Goal: Information Seeking & Learning: Learn about a topic

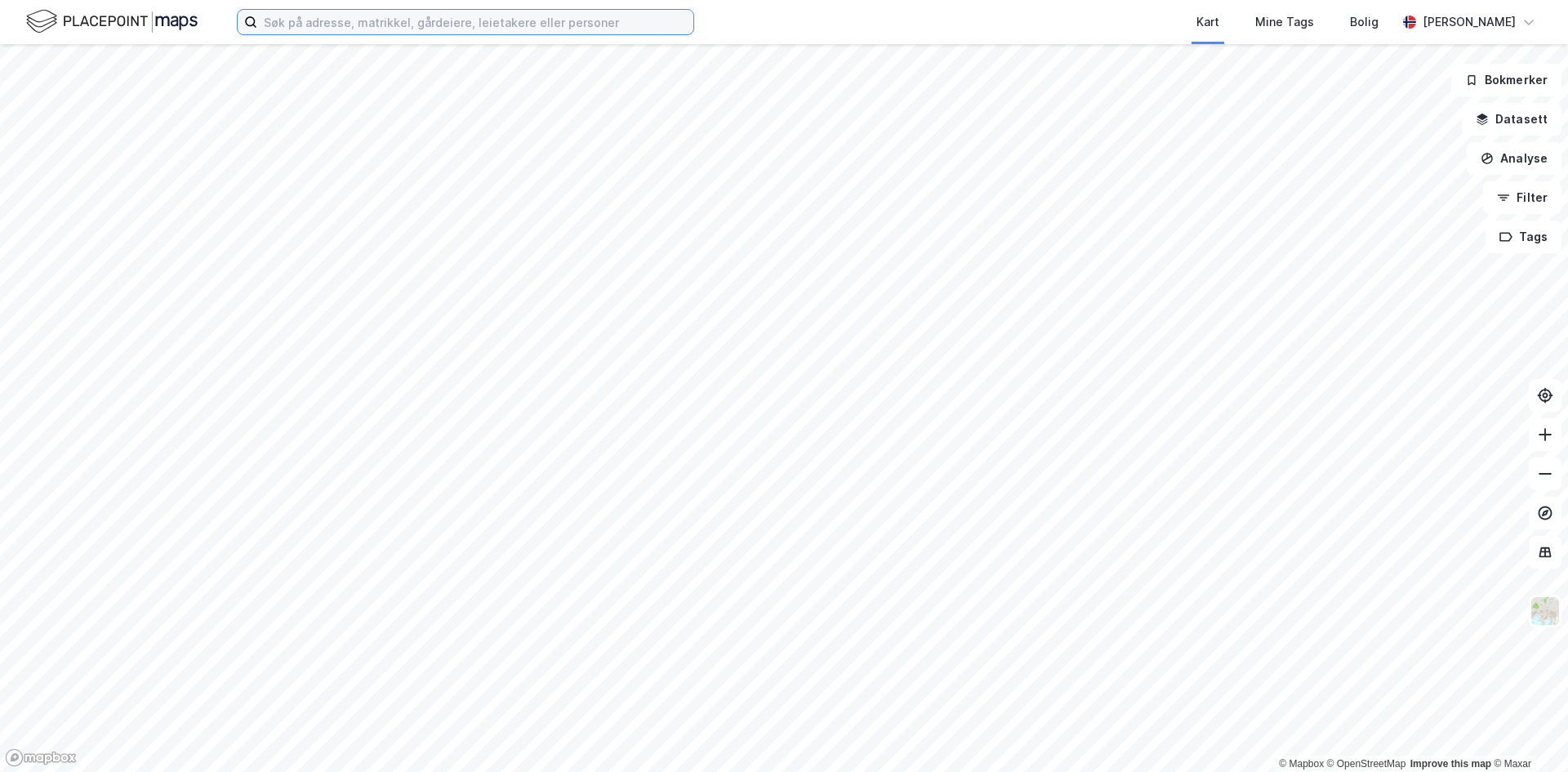
click at [327, 30] on input at bounding box center [475, 22] width 436 height 25
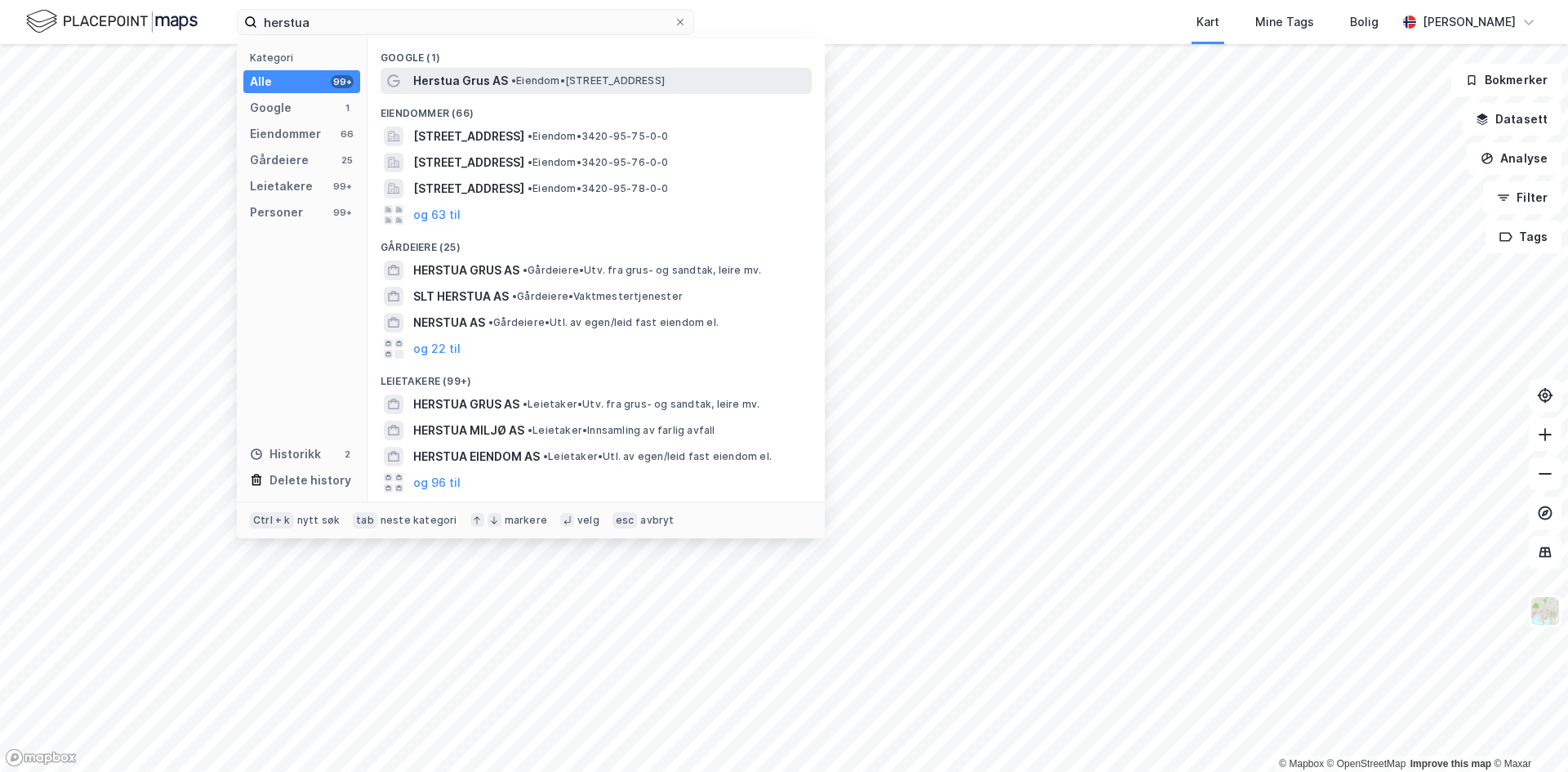
click at [519, 84] on span "• Eiendom • [STREET_ADDRESS]" at bounding box center [588, 81] width 154 height 13
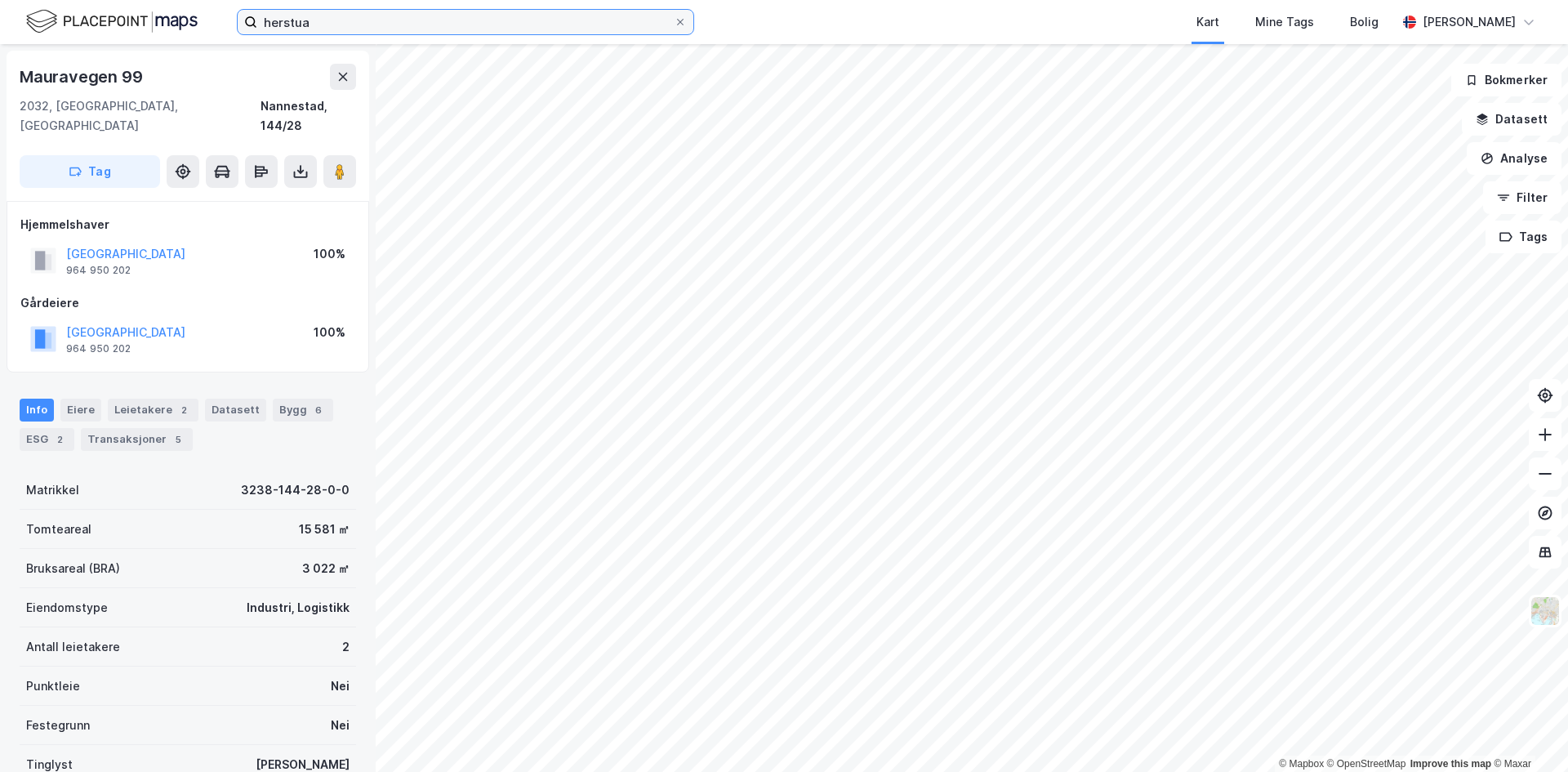
click at [361, 14] on input "herstua" at bounding box center [466, 22] width 417 height 25
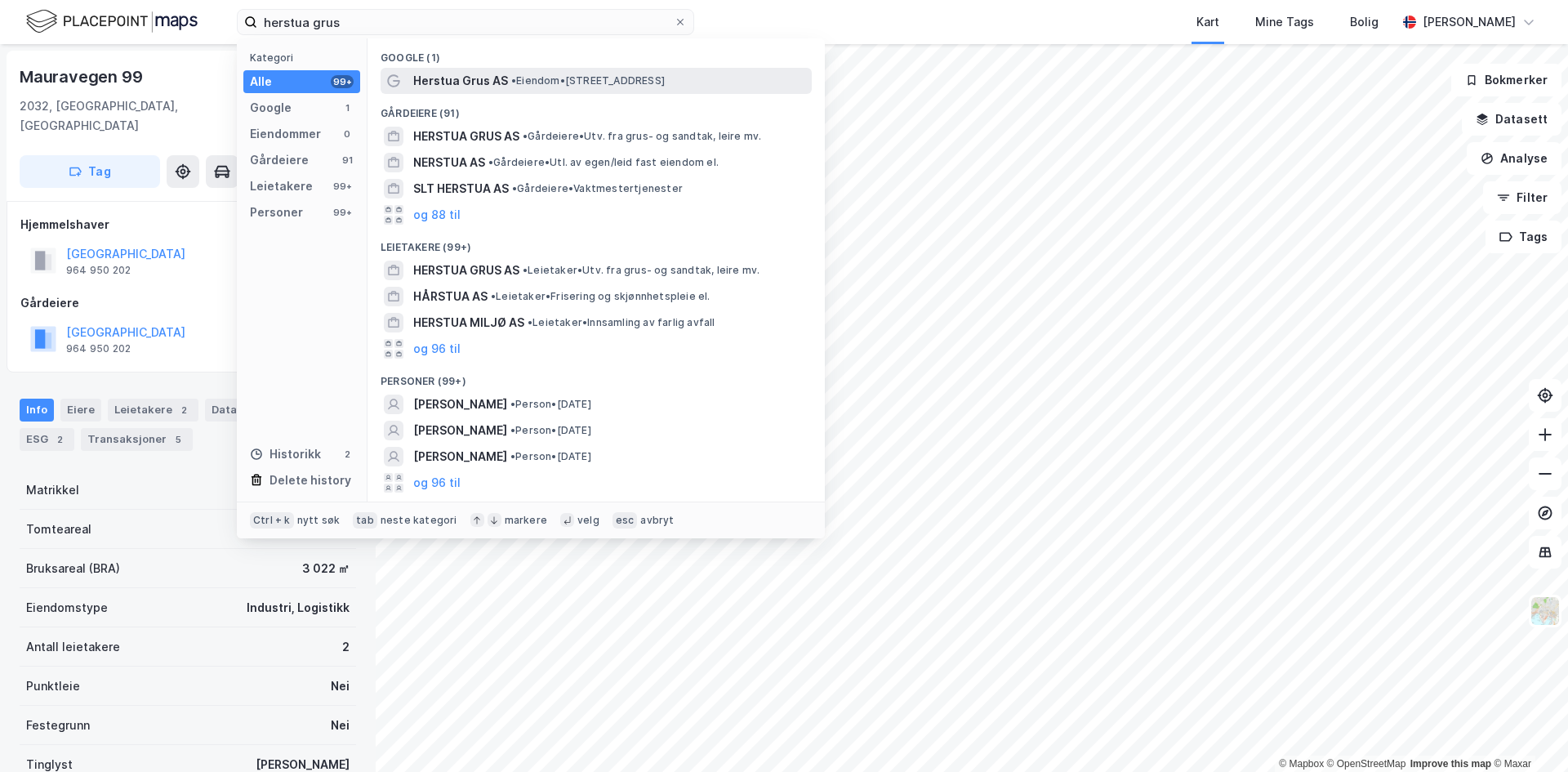
click at [485, 90] on span "Herstua Grus AS" at bounding box center [461, 81] width 95 height 20
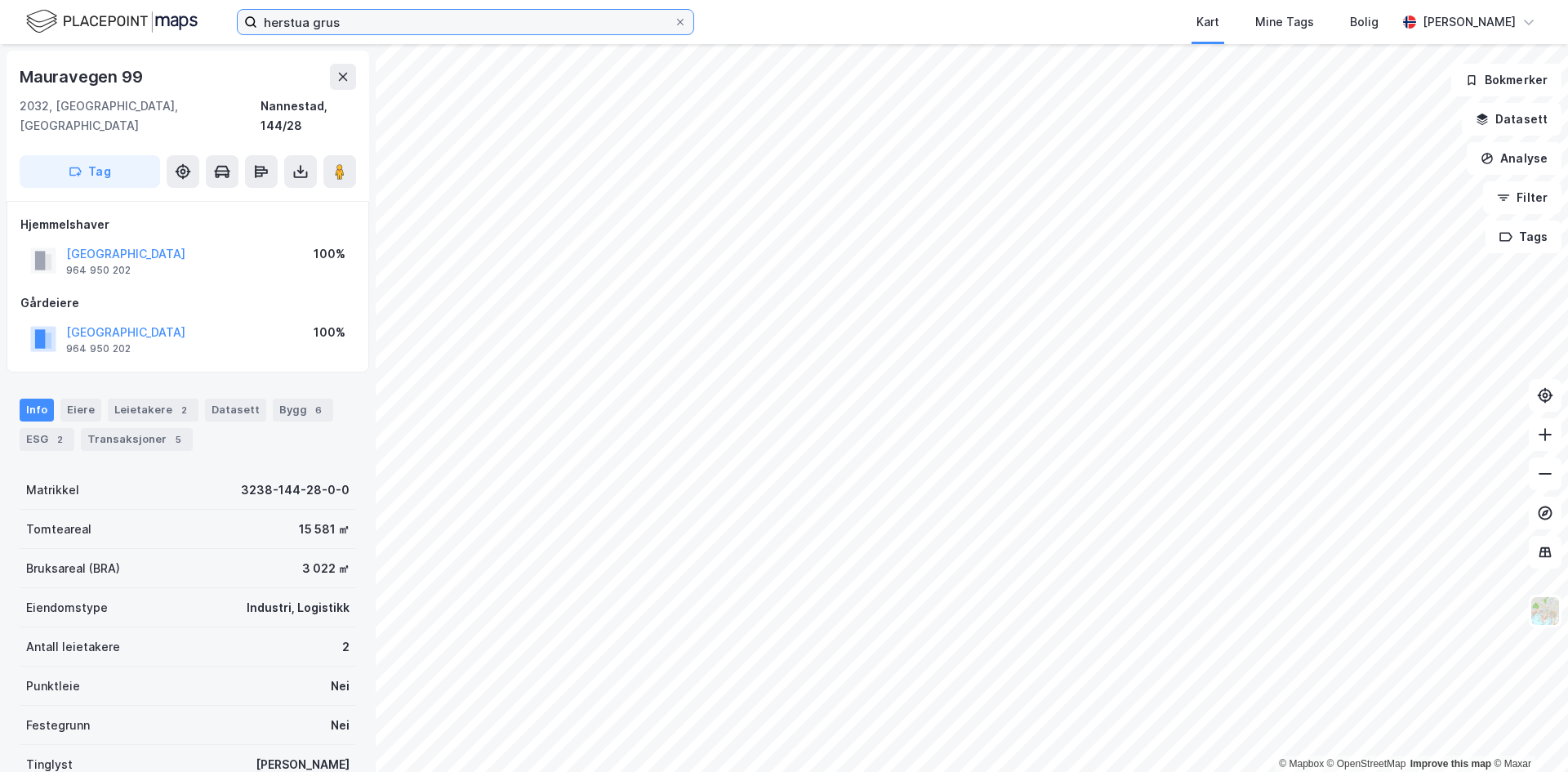
click at [361, 17] on input "herstua grus" at bounding box center [466, 22] width 417 height 25
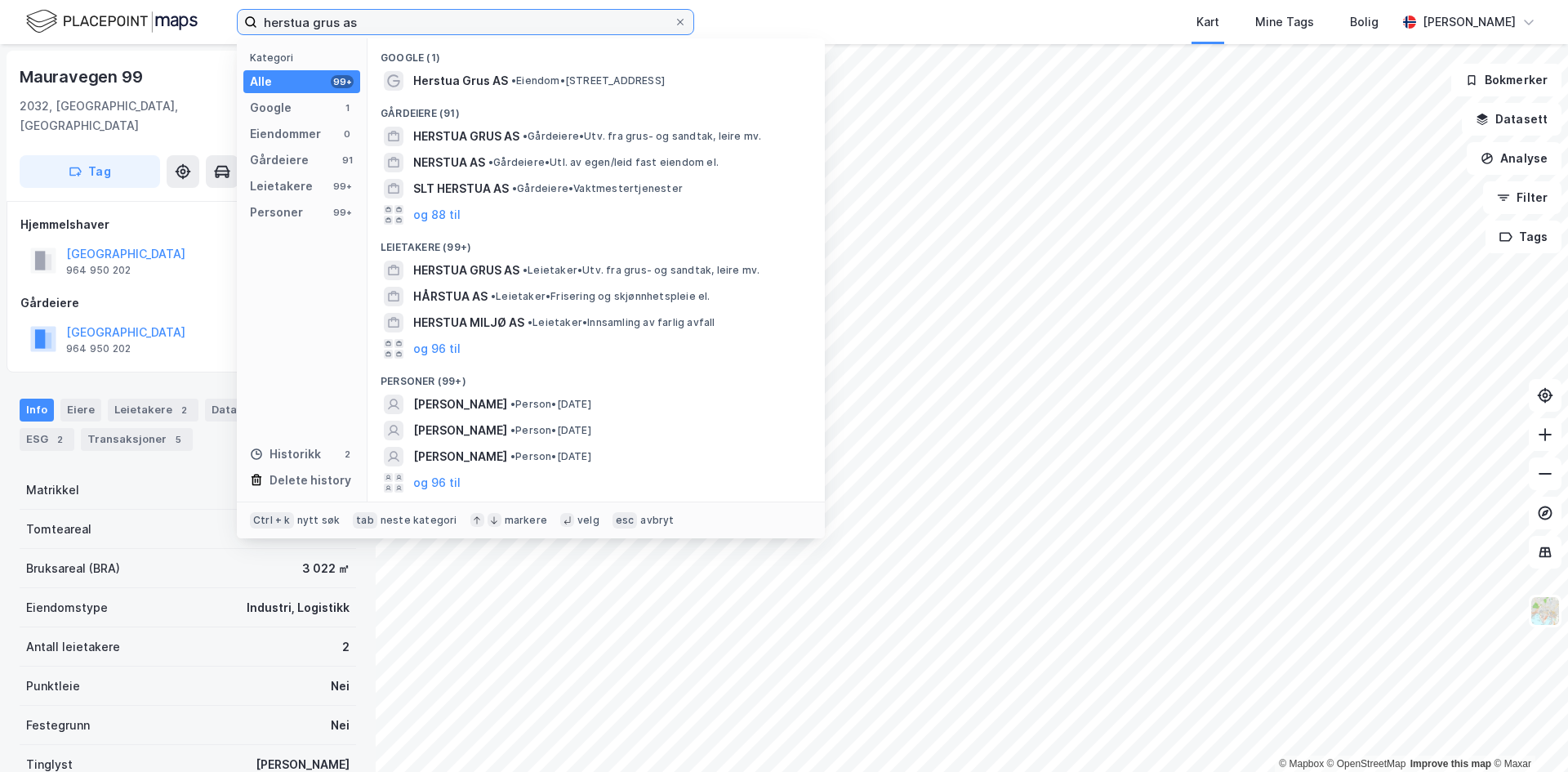
type input "herstua grus as"
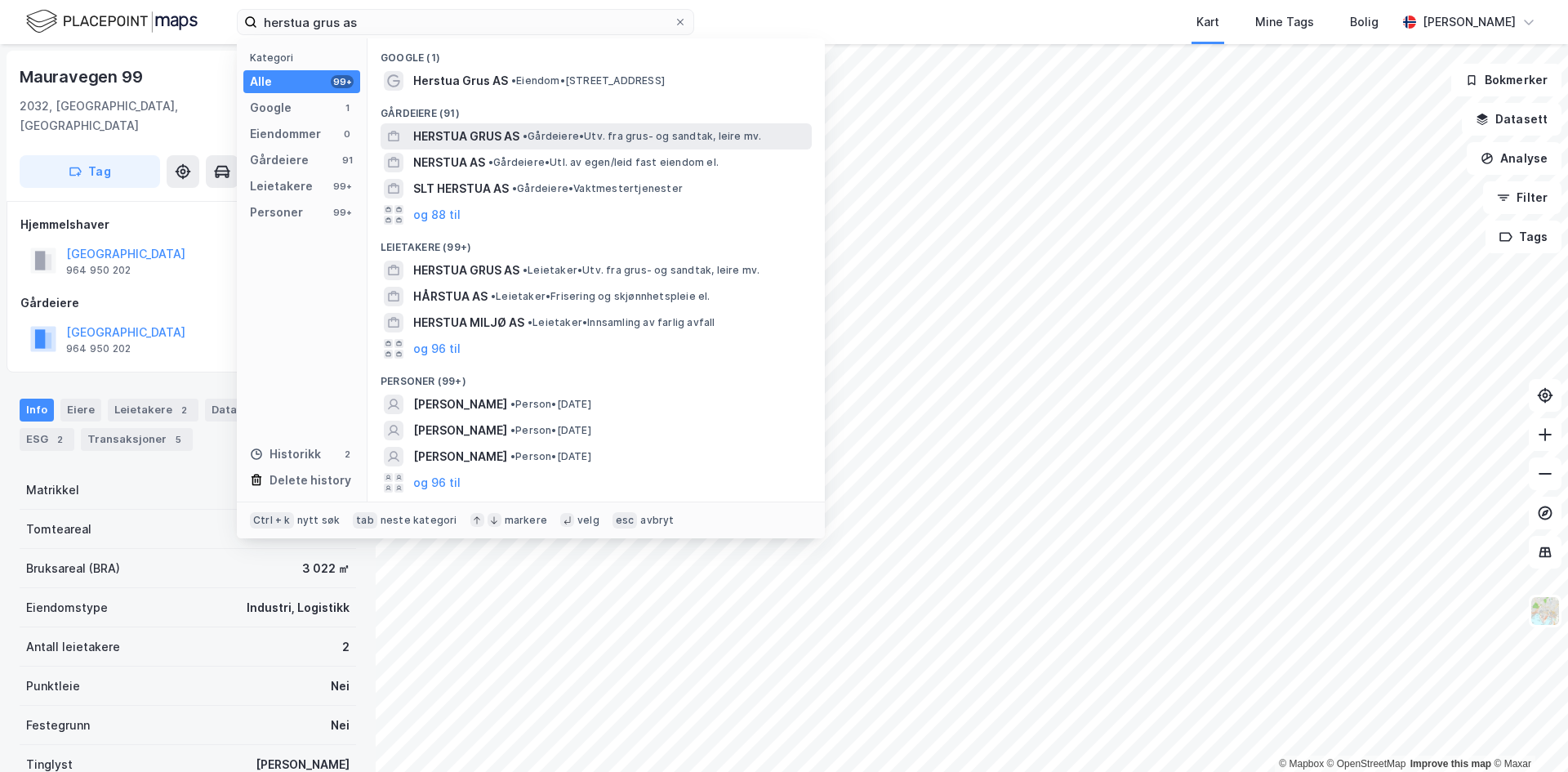
click at [492, 140] on span "HERSTUA GRUS AS" at bounding box center [466, 137] width 106 height 20
